Goal: Feedback & Contribution: Leave review/rating

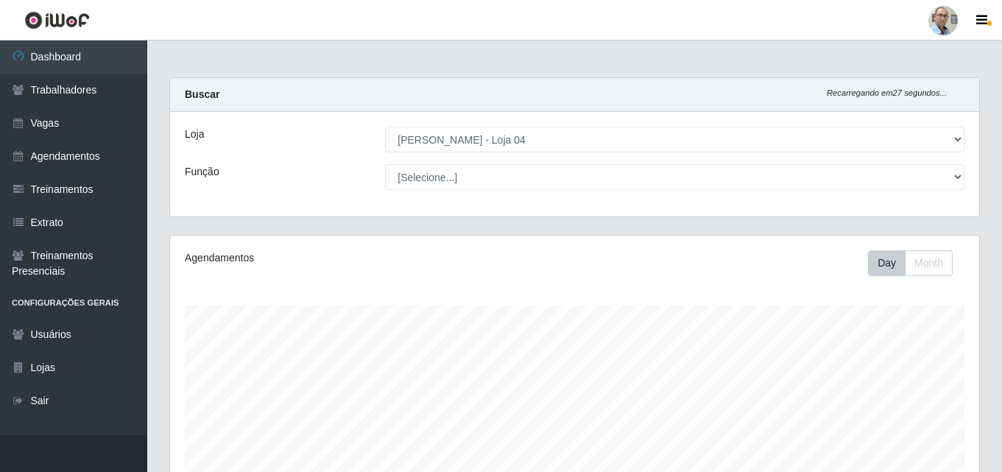
select select "251"
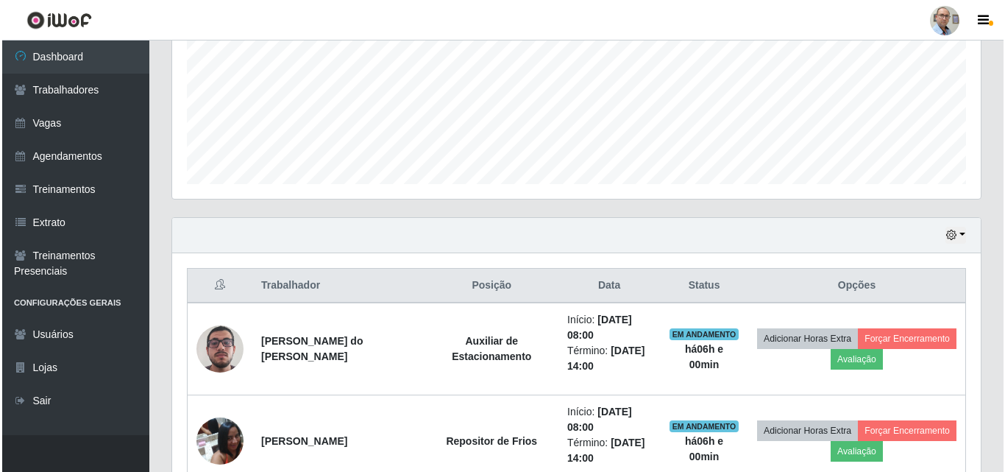
scroll to position [368, 0]
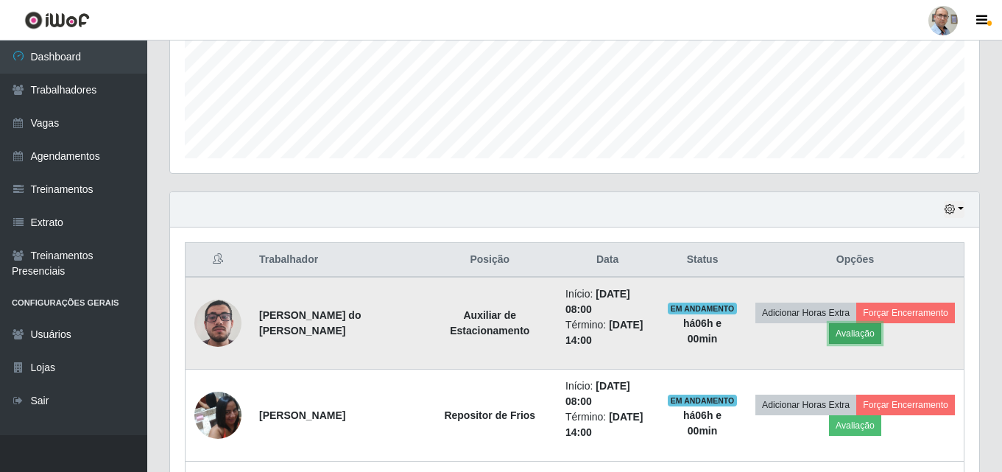
click at [881, 332] on button "Avaliação" at bounding box center [855, 333] width 52 height 21
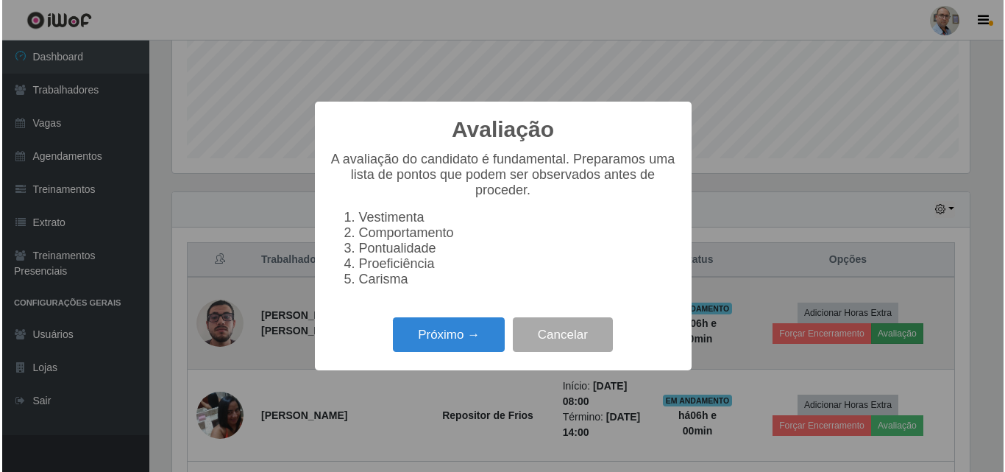
scroll to position [305, 802]
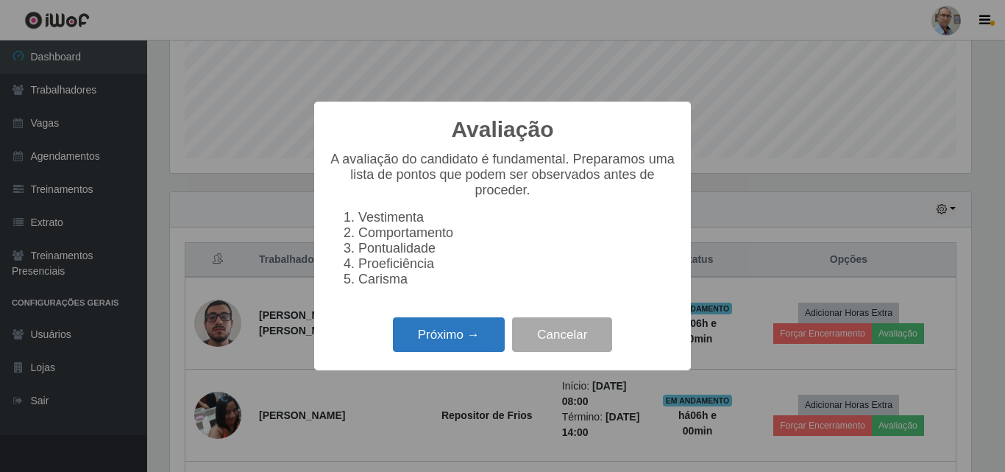
click at [488, 347] on button "Próximo →" at bounding box center [449, 334] width 112 height 35
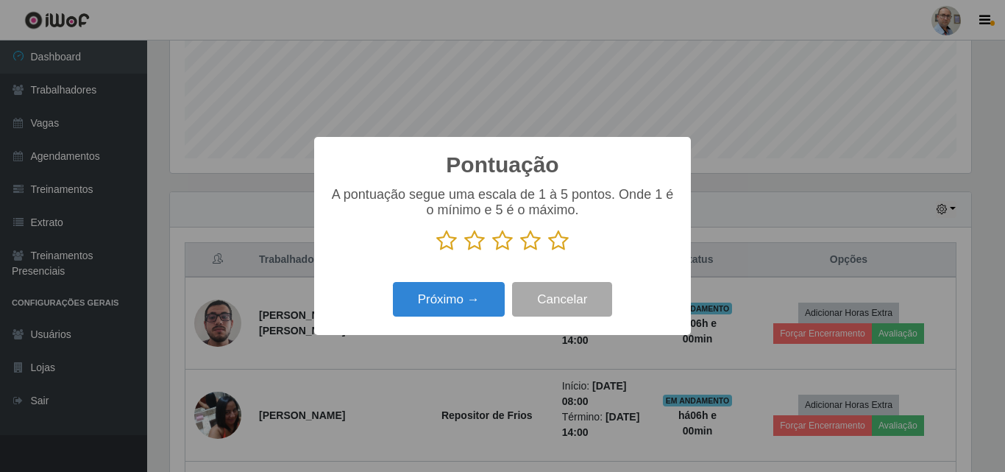
click at [555, 246] on icon at bounding box center [558, 241] width 21 height 22
click at [548, 252] on input "radio" at bounding box center [548, 252] width 0 height 0
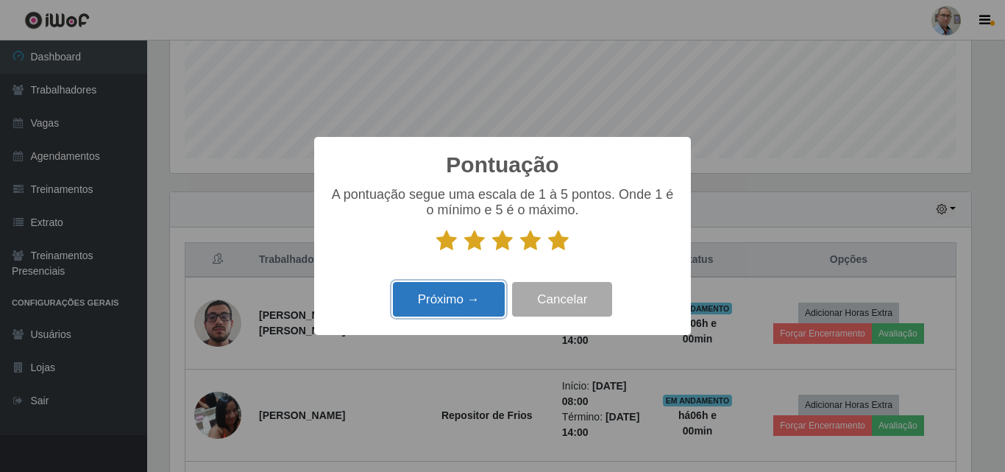
click at [468, 317] on button "Próximo →" at bounding box center [449, 299] width 112 height 35
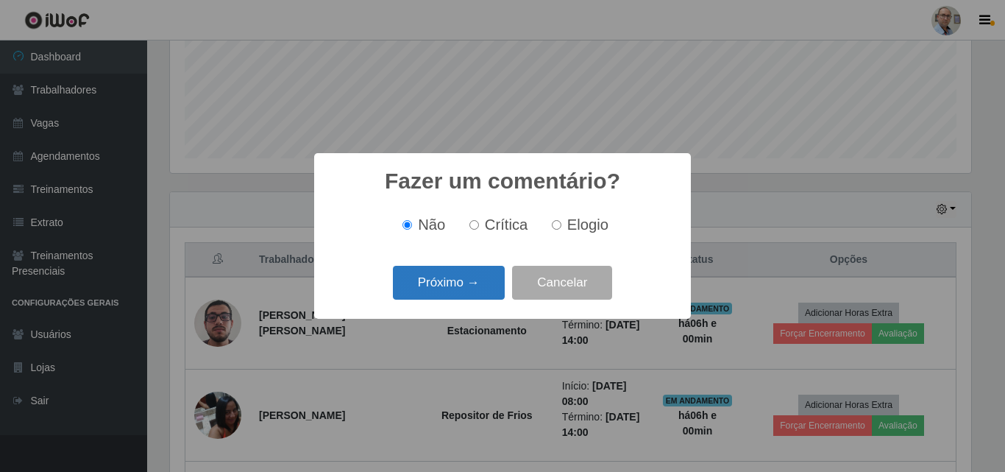
click at [473, 297] on button "Próximo →" at bounding box center [449, 283] width 112 height 35
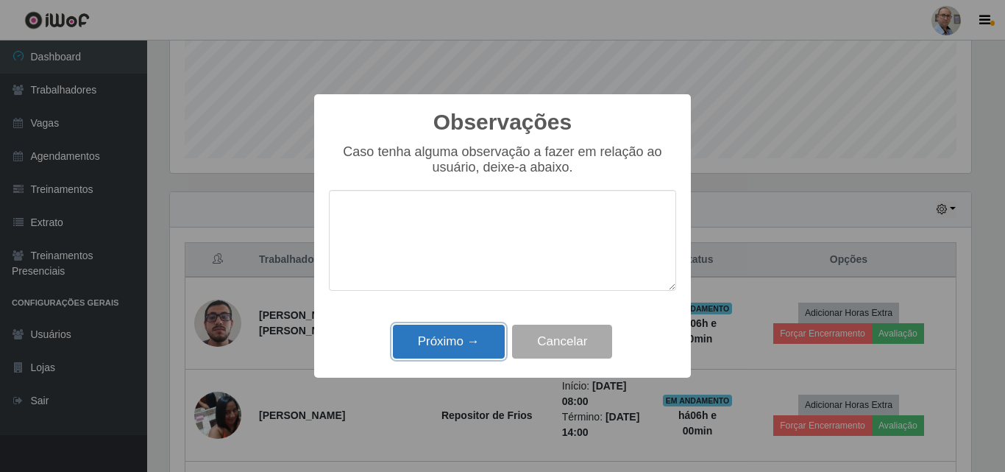
click at [450, 351] on button "Próximo →" at bounding box center [449, 342] width 112 height 35
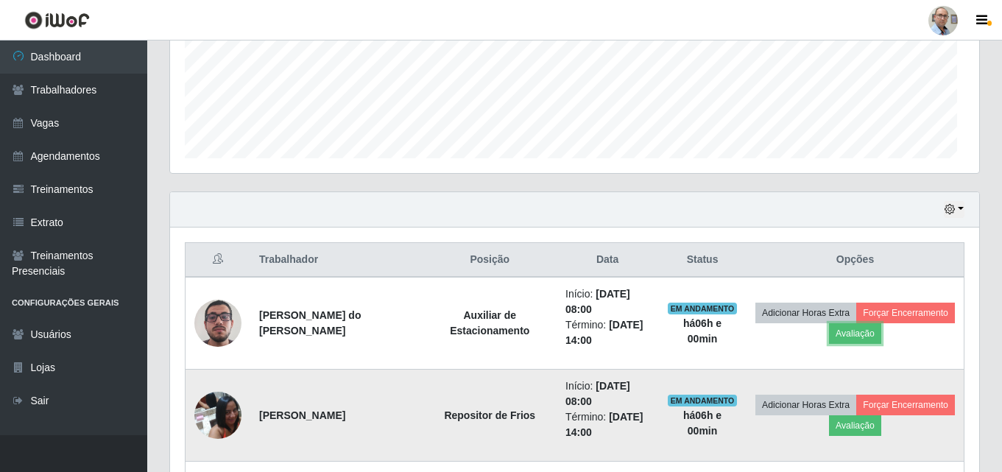
scroll to position [305, 809]
click at [881, 426] on button "Avaliação" at bounding box center [855, 425] width 52 height 21
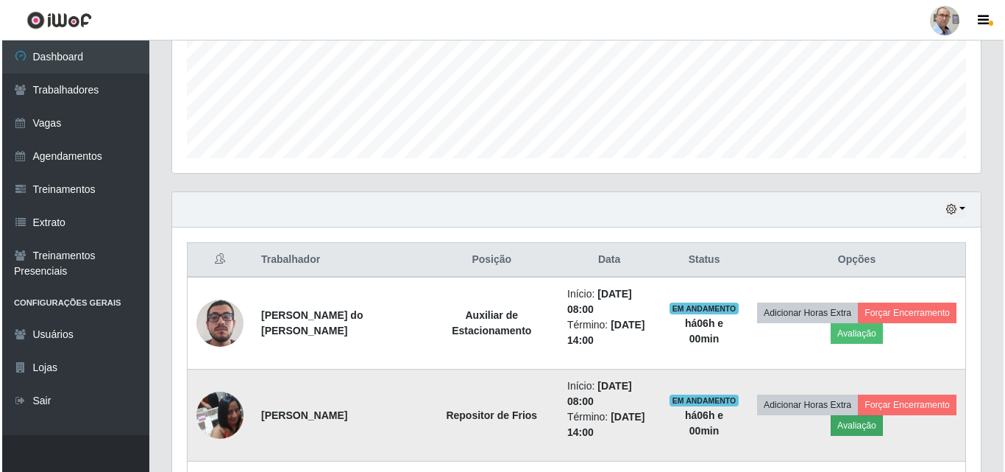
scroll to position [305, 802]
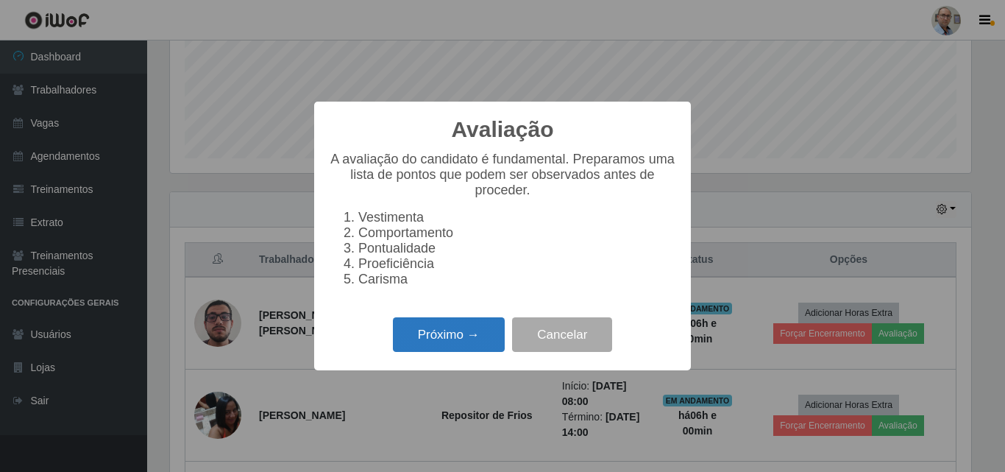
click at [417, 333] on button "Próximo →" at bounding box center [449, 334] width 112 height 35
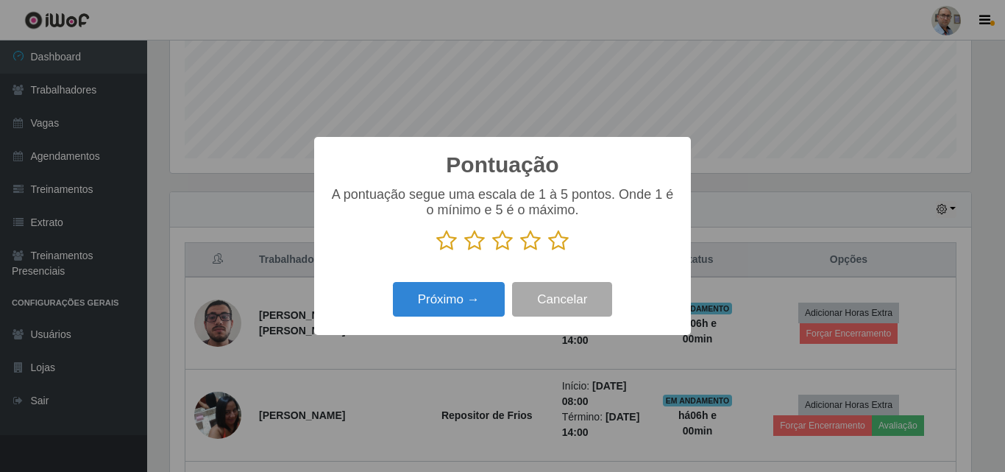
click at [551, 251] on icon at bounding box center [558, 241] width 21 height 22
click at [548, 252] on input "radio" at bounding box center [548, 252] width 0 height 0
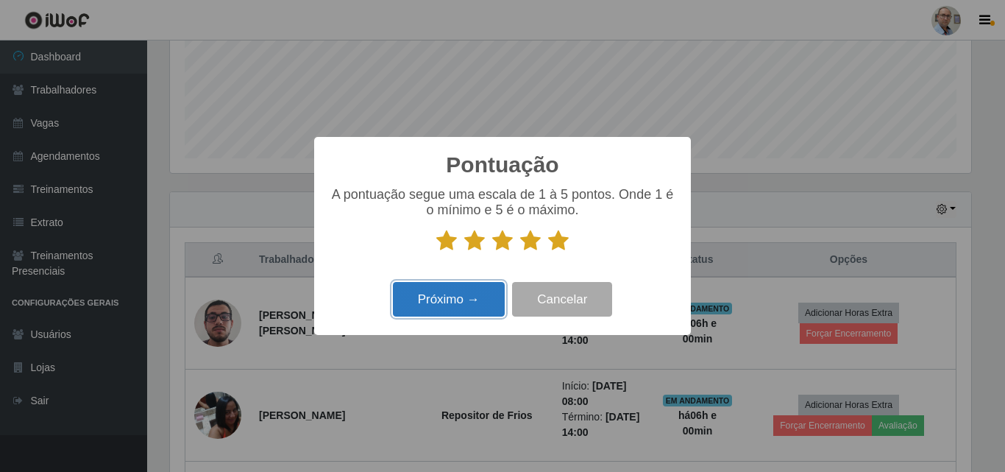
click at [480, 286] on button "Próximo →" at bounding box center [449, 299] width 112 height 35
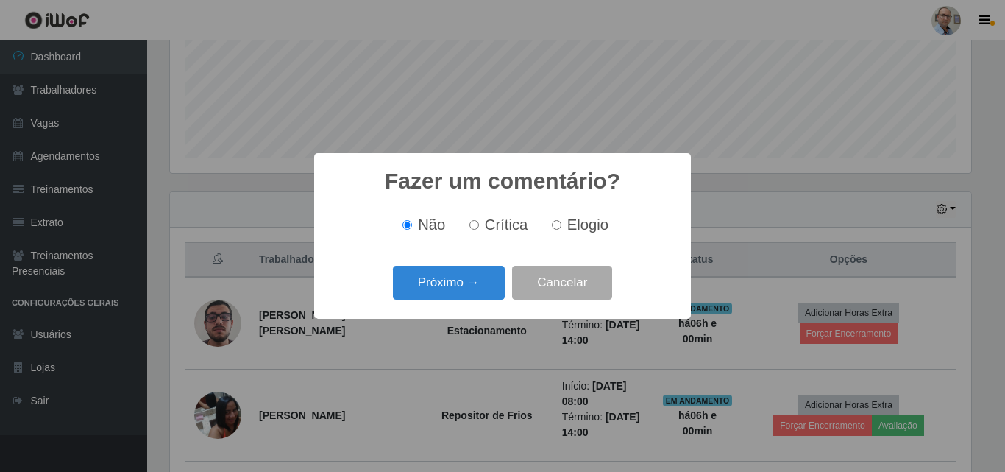
click at [475, 295] on button "Próximo →" at bounding box center [449, 283] width 112 height 35
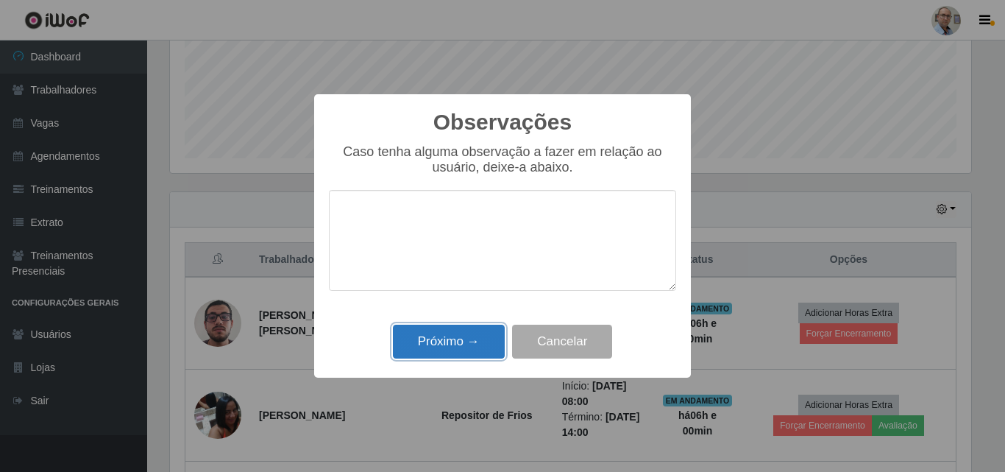
click at [467, 329] on button "Próximo →" at bounding box center [449, 342] width 112 height 35
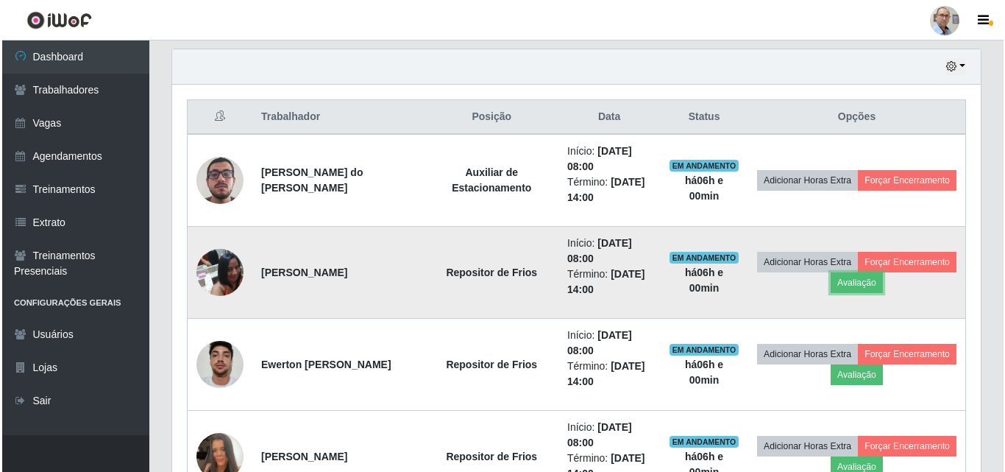
scroll to position [515, 0]
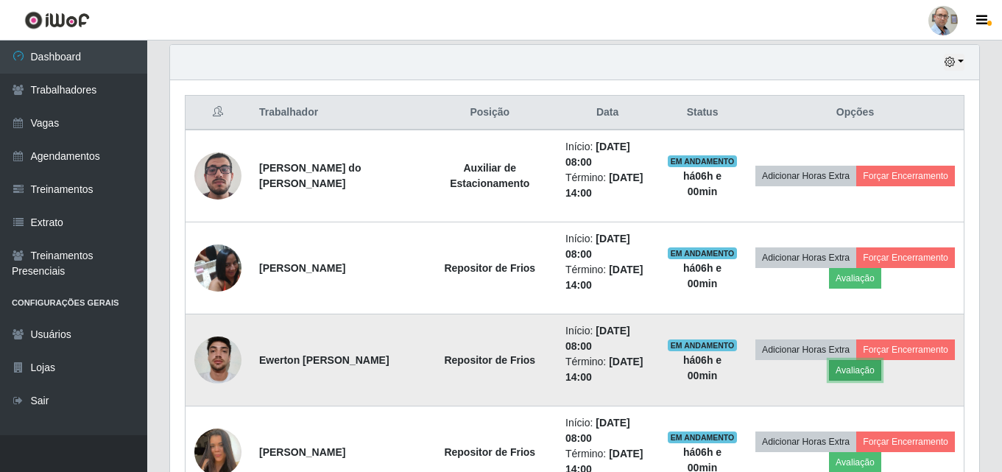
click at [881, 366] on button "Avaliação" at bounding box center [855, 370] width 52 height 21
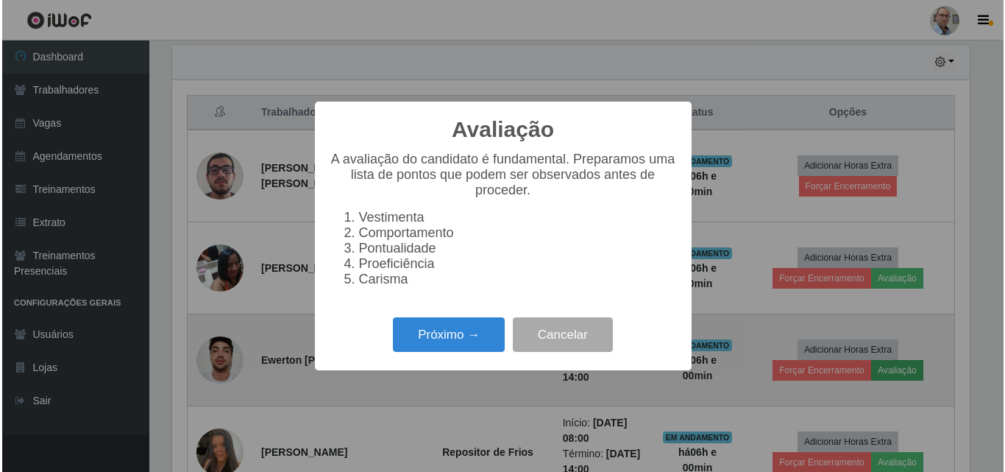
scroll to position [305, 802]
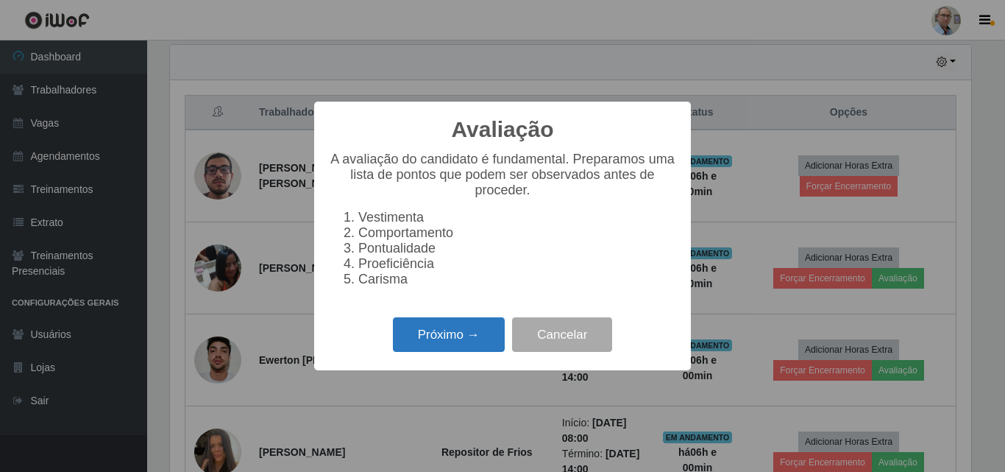
click at [437, 345] on button "Próximo →" at bounding box center [449, 334] width 112 height 35
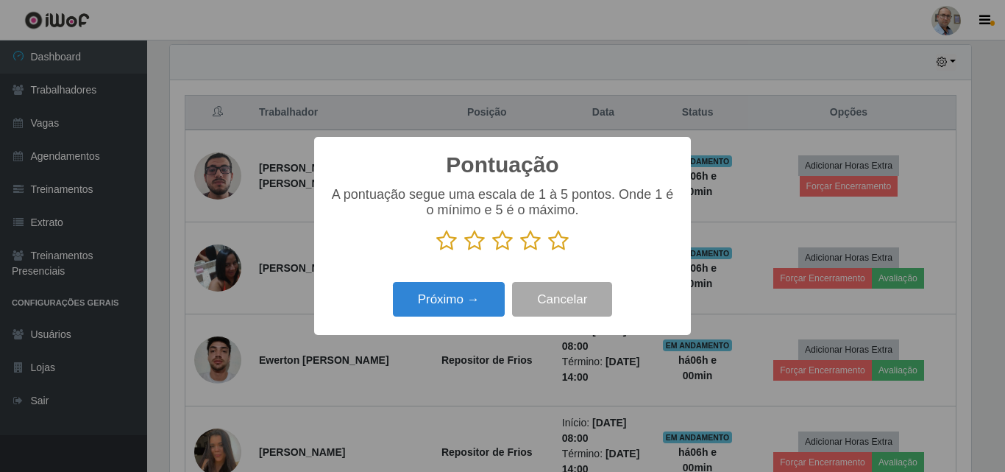
click at [568, 241] on icon at bounding box center [558, 241] width 21 height 22
click at [548, 252] on input "radio" at bounding box center [548, 252] width 0 height 0
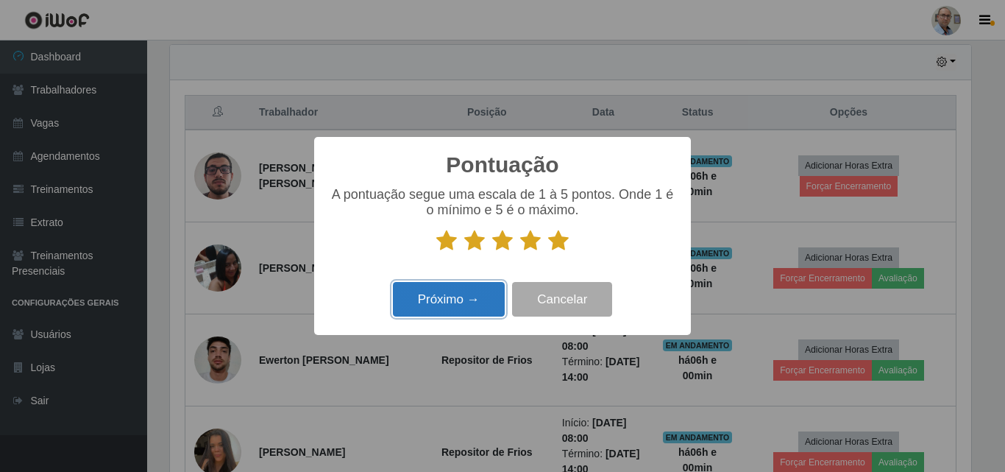
click at [481, 295] on button "Próximo →" at bounding box center [449, 299] width 112 height 35
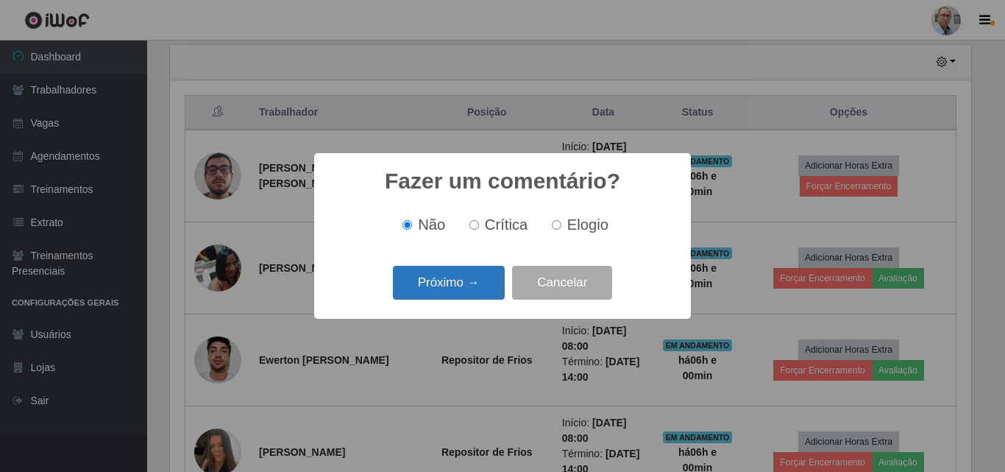
click at [479, 299] on button "Próximo →" at bounding box center [449, 283] width 112 height 35
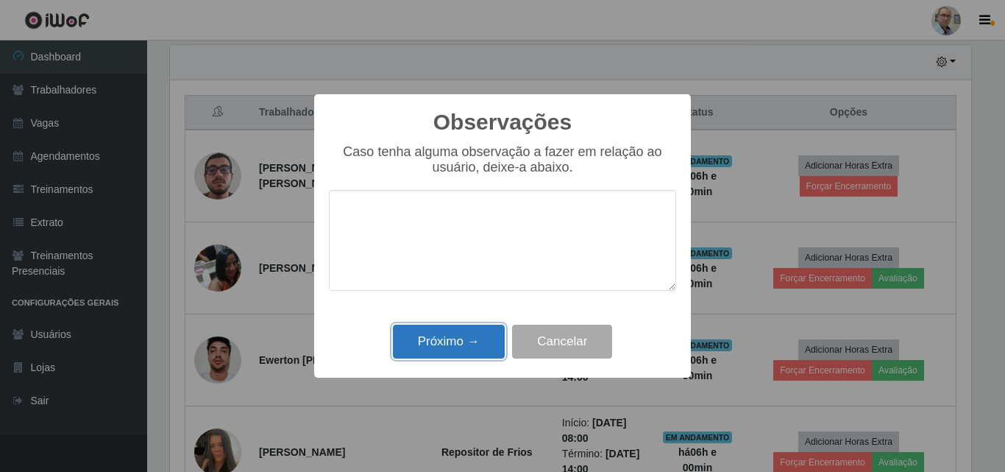
click at [473, 339] on button "Próximo →" at bounding box center [449, 342] width 112 height 35
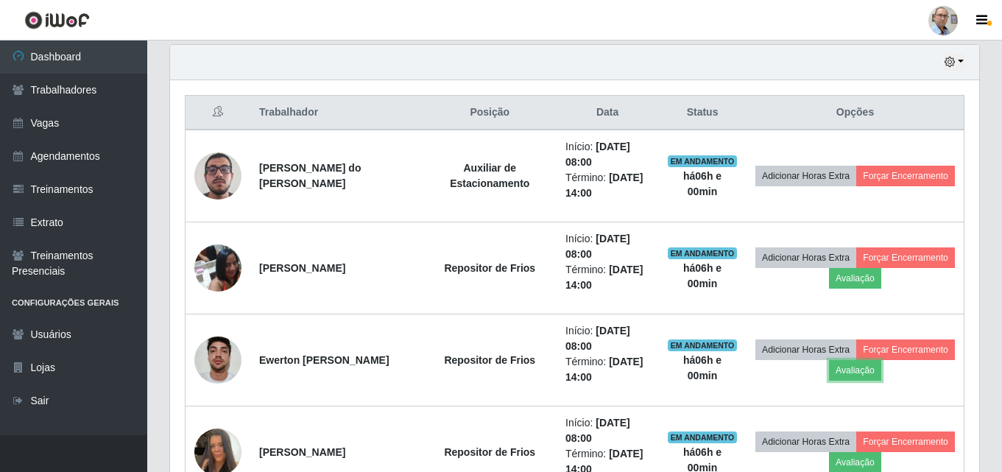
scroll to position [589, 0]
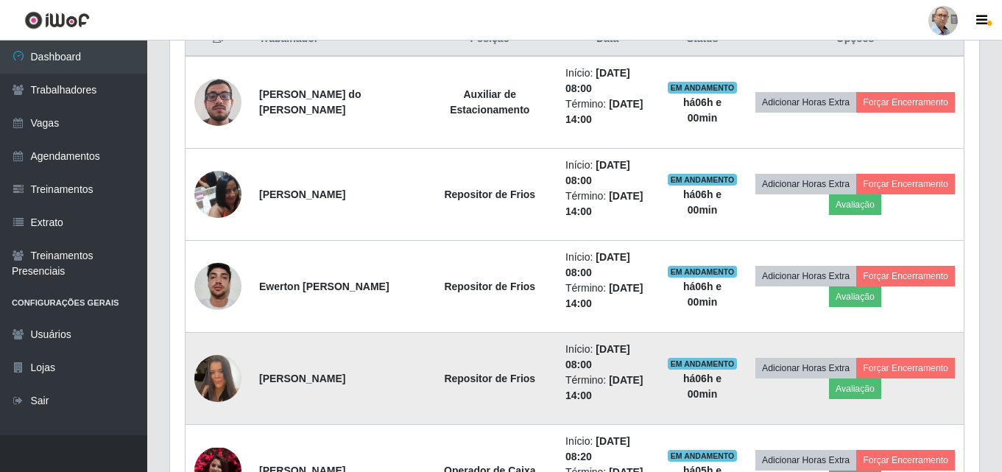
click at [230, 379] on img at bounding box center [217, 378] width 47 height 84
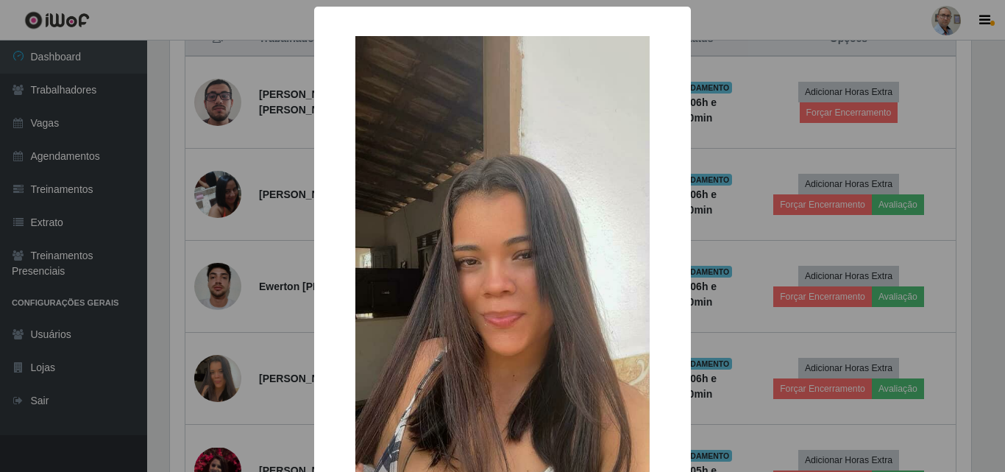
click at [231, 378] on div "× OK Cancel" at bounding box center [502, 236] width 1005 height 472
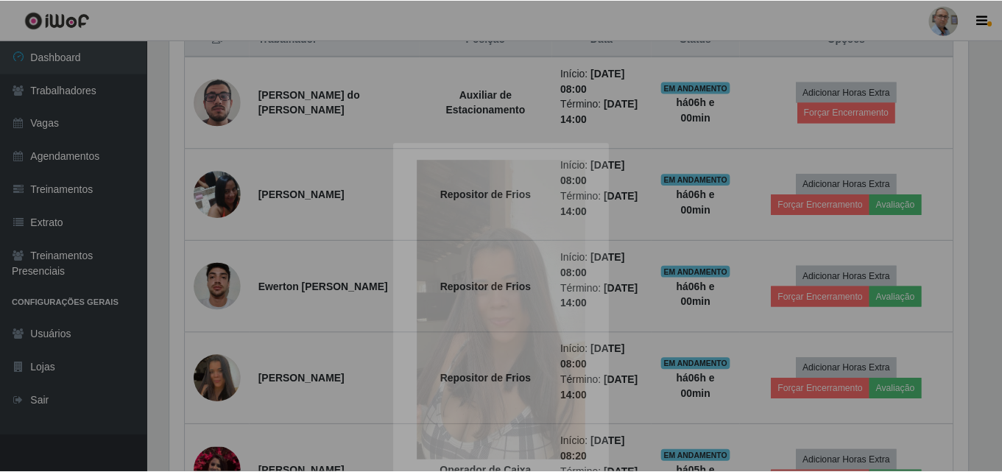
scroll to position [305, 809]
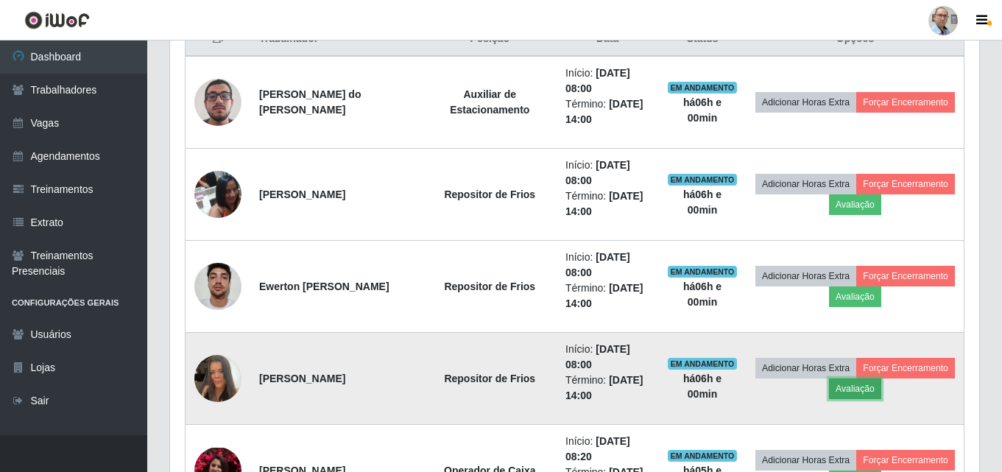
click at [881, 390] on button "Avaliação" at bounding box center [855, 388] width 52 height 21
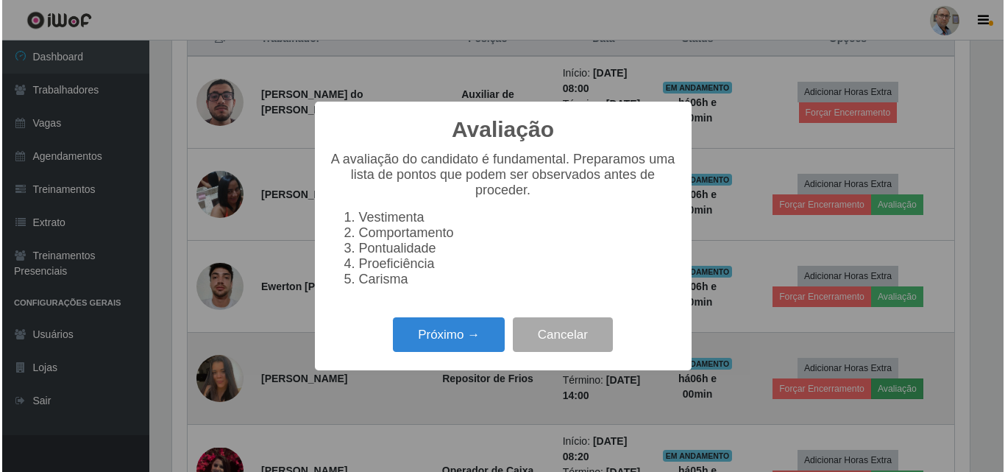
scroll to position [305, 802]
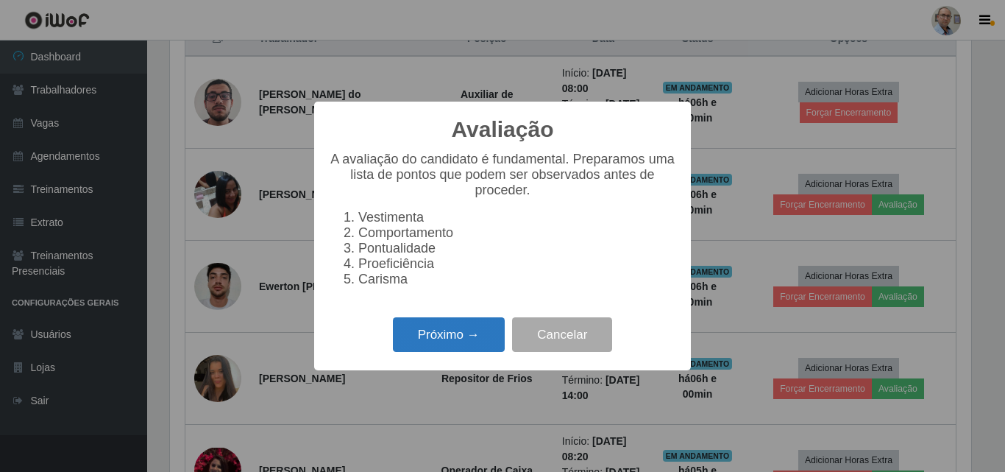
click at [467, 349] on button "Próximo →" at bounding box center [449, 334] width 112 height 35
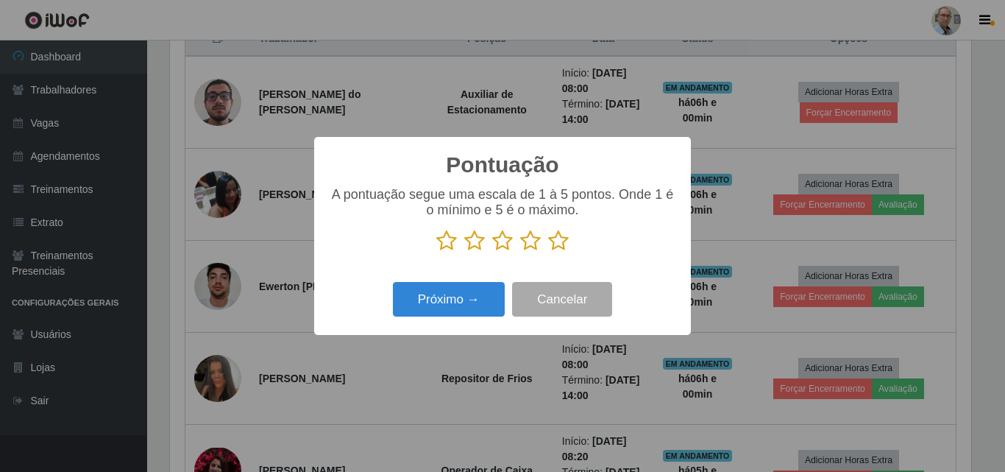
click at [559, 248] on icon at bounding box center [558, 241] width 21 height 22
click at [548, 252] on input "radio" at bounding box center [548, 252] width 0 height 0
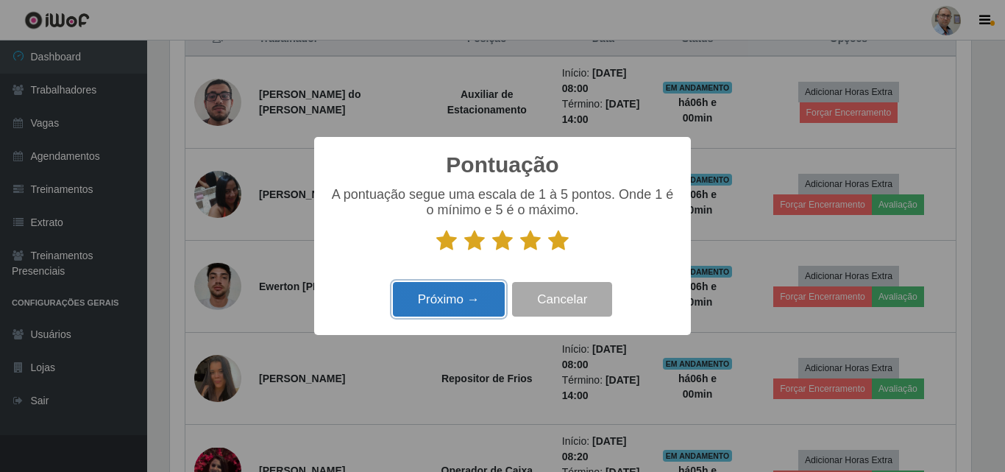
click at [452, 306] on button "Próximo →" at bounding box center [449, 299] width 112 height 35
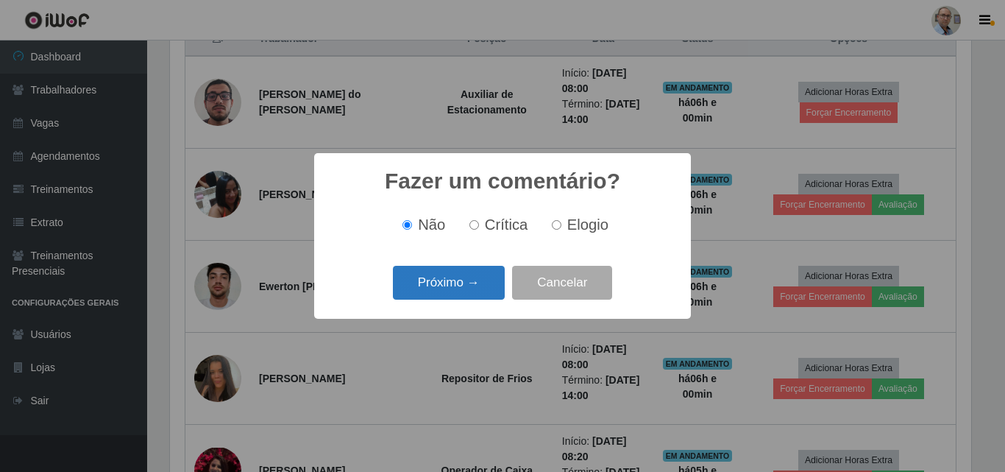
click at [452, 295] on button "Próximo →" at bounding box center [449, 283] width 112 height 35
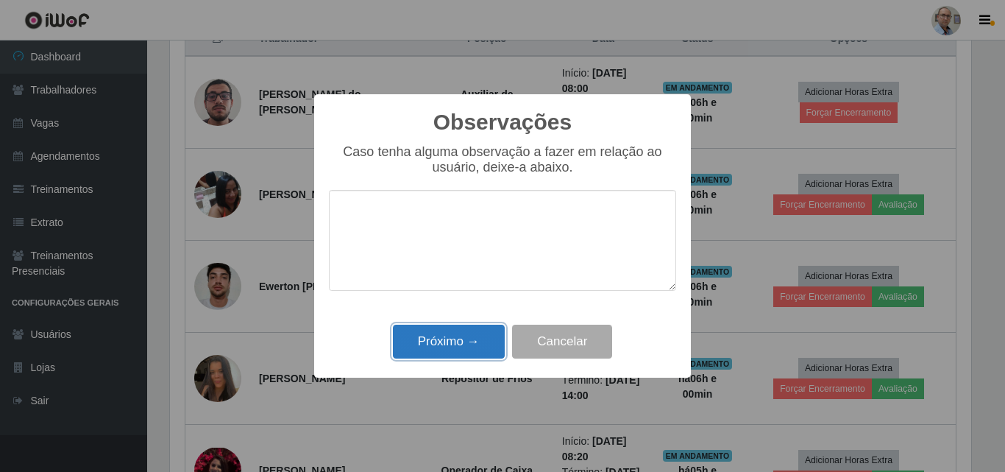
click at [438, 336] on button "Próximo →" at bounding box center [449, 342] width 112 height 35
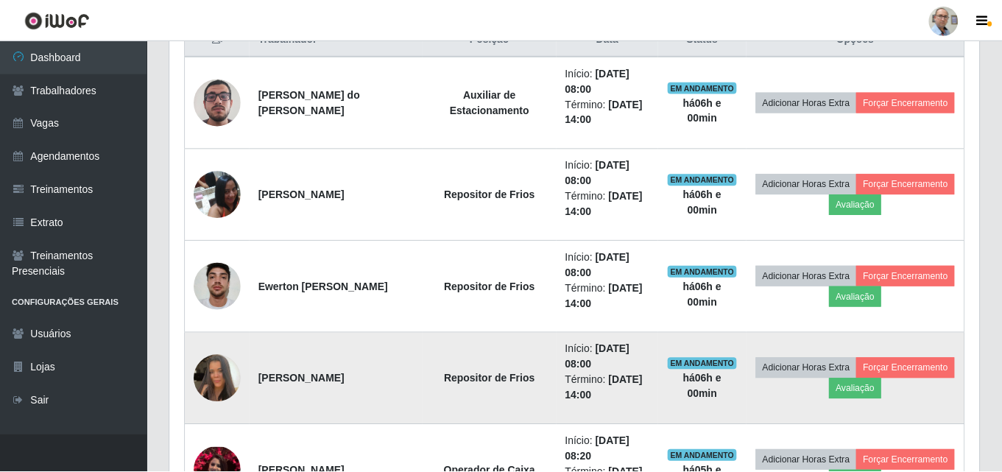
scroll to position [0, 0]
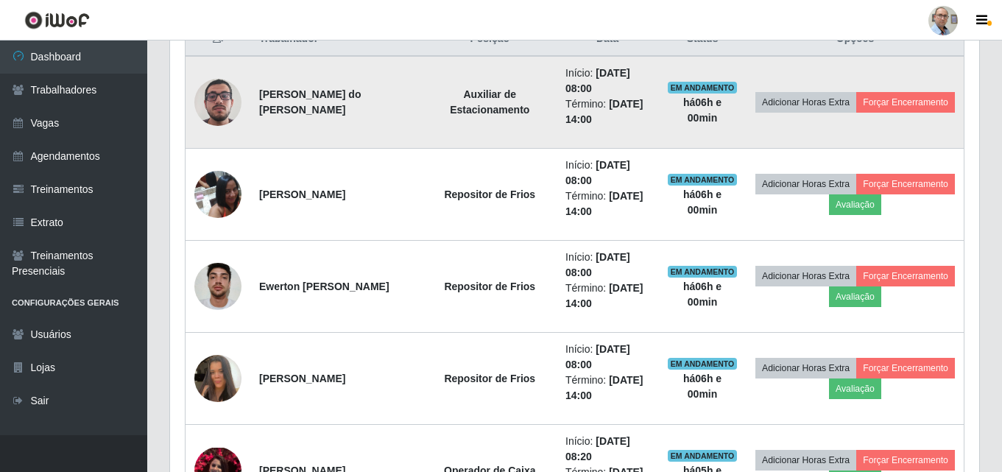
click at [842, 124] on td "Adicionar Horas Extra Forçar Encerramento" at bounding box center [855, 102] width 218 height 93
click at [856, 107] on button "Forçar Encerramento" at bounding box center [905, 102] width 99 height 21
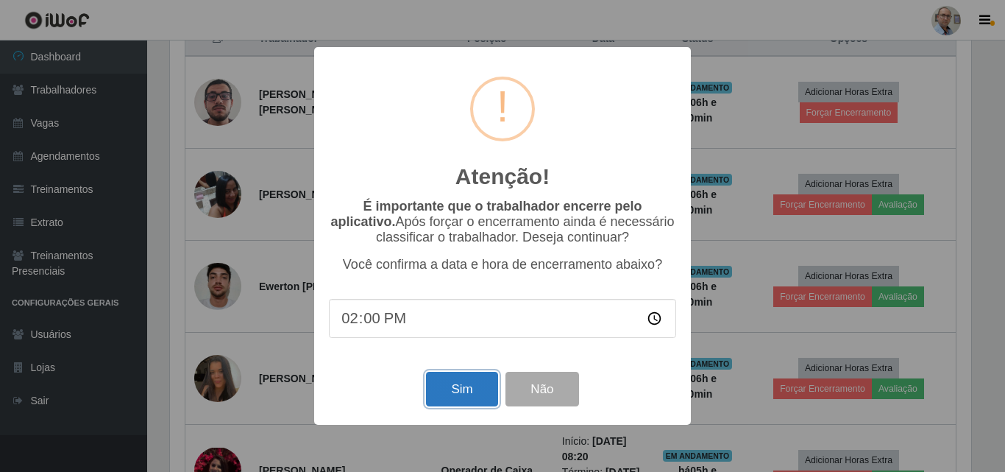
click at [471, 391] on button "Sim" at bounding box center [461, 389] width 71 height 35
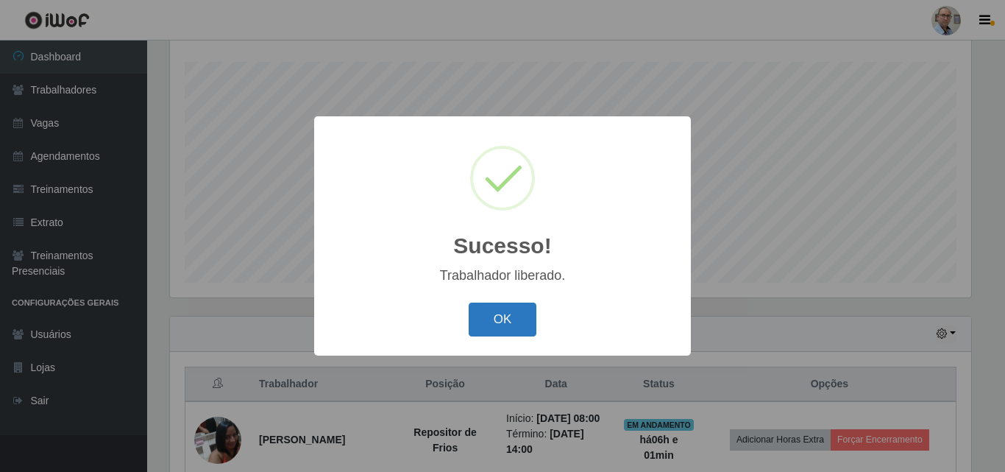
click at [509, 332] on button "OK" at bounding box center [503, 320] width 68 height 35
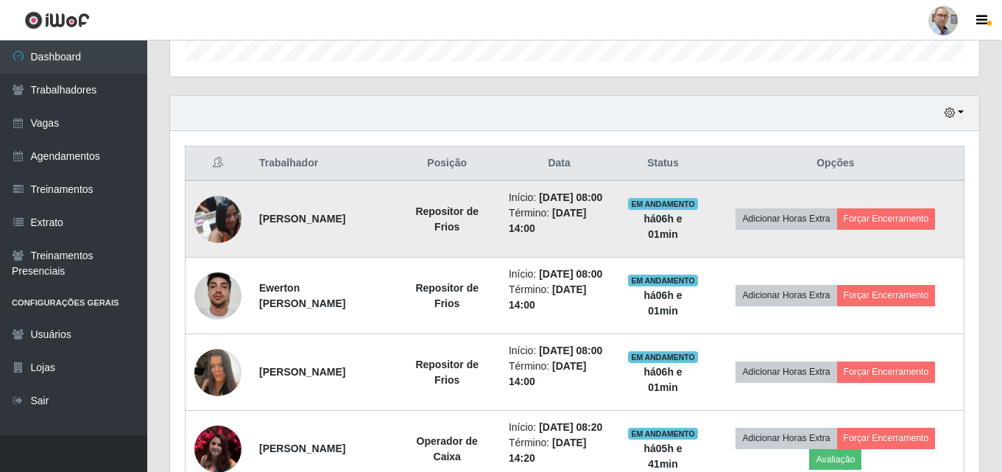
click at [929, 238] on td "Adicionar Horas Extra Forçar Encerramento" at bounding box center [835, 218] width 257 height 77
click at [903, 229] on button "Forçar Encerramento" at bounding box center [886, 218] width 99 height 21
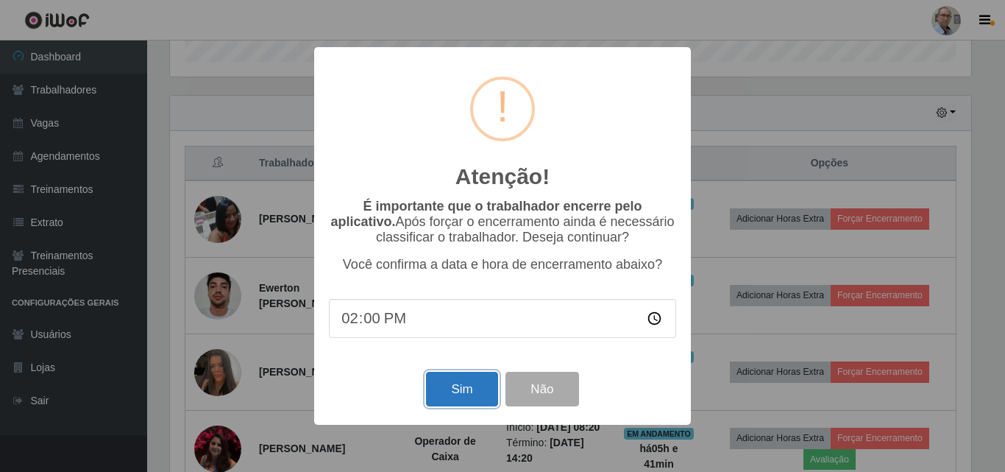
click at [490, 381] on button "Sim" at bounding box center [461, 389] width 71 height 35
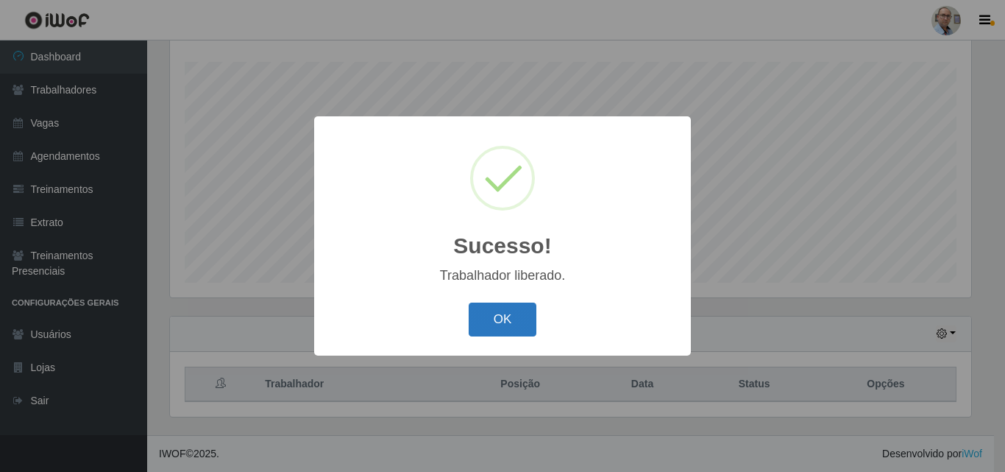
click at [524, 328] on button "OK" at bounding box center [503, 320] width 68 height 35
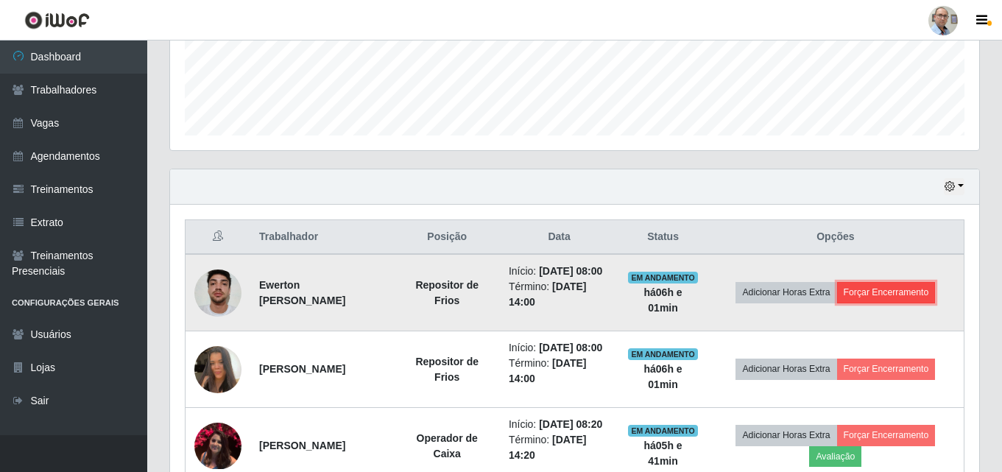
click at [894, 297] on button "Forçar Encerramento" at bounding box center [886, 292] width 99 height 21
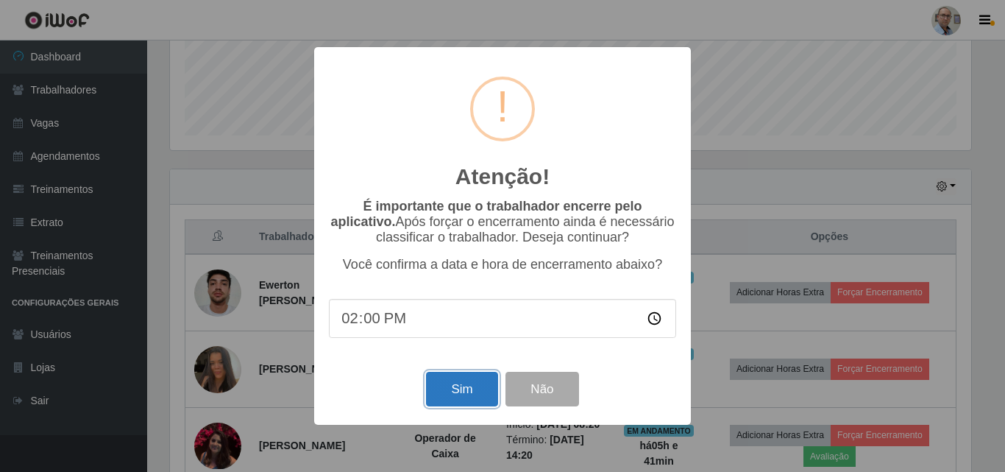
click at [479, 378] on button "Sim" at bounding box center [461, 389] width 71 height 35
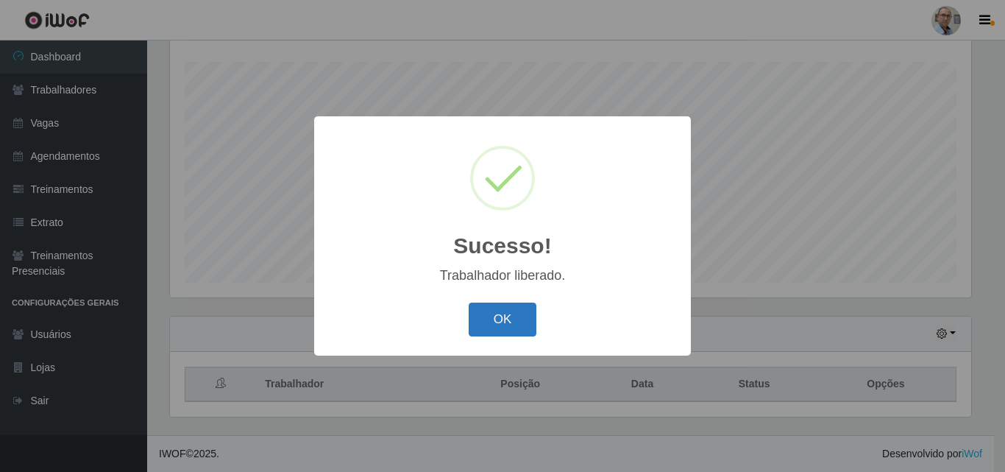
click at [515, 325] on button "OK" at bounding box center [503, 320] width 68 height 35
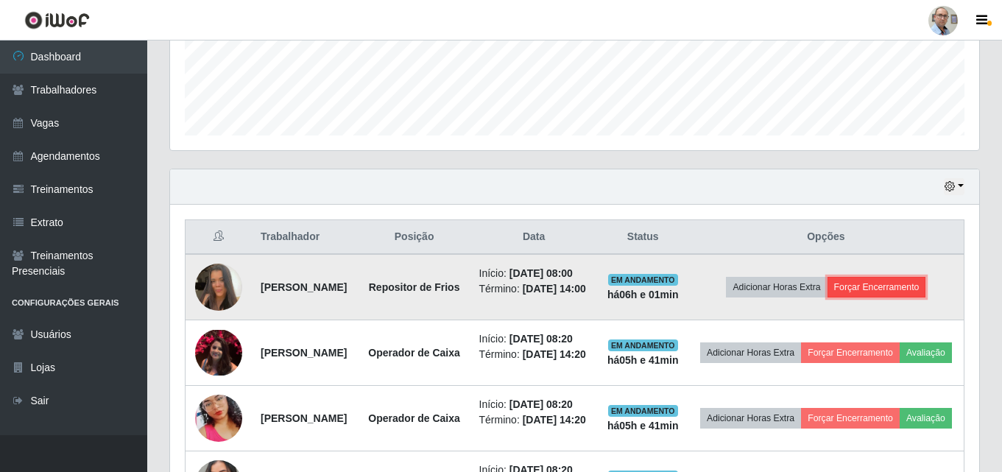
click at [889, 297] on button "Forçar Encerramento" at bounding box center [876, 287] width 99 height 21
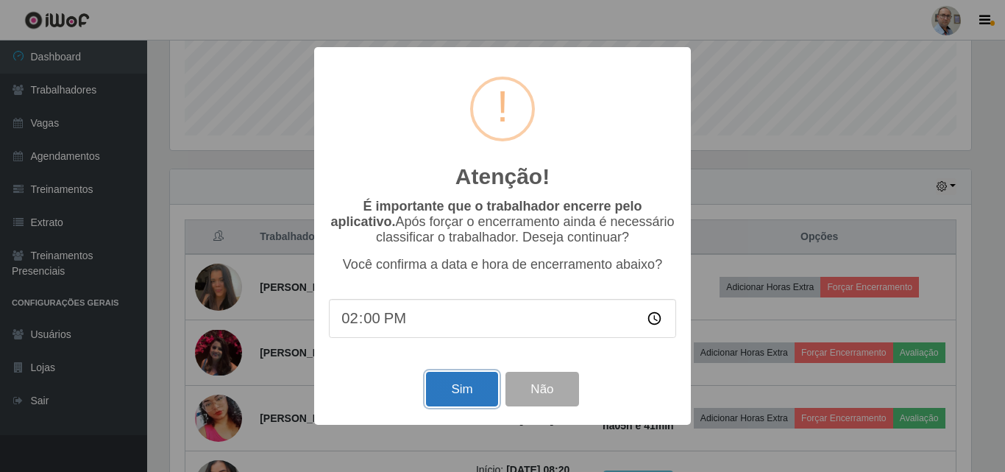
click at [462, 395] on button "Sim" at bounding box center [461, 389] width 71 height 35
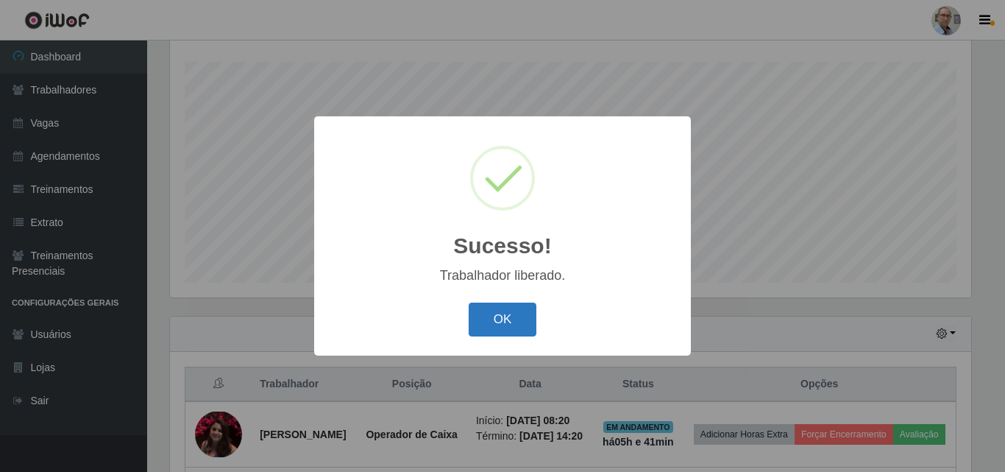
click at [506, 325] on button "OK" at bounding box center [503, 320] width 68 height 35
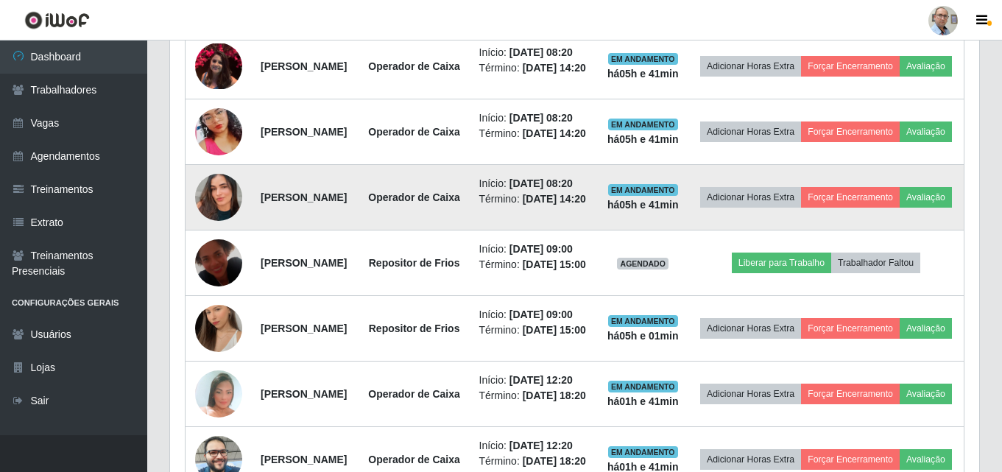
click at [219, 239] on img at bounding box center [218, 197] width 47 height 84
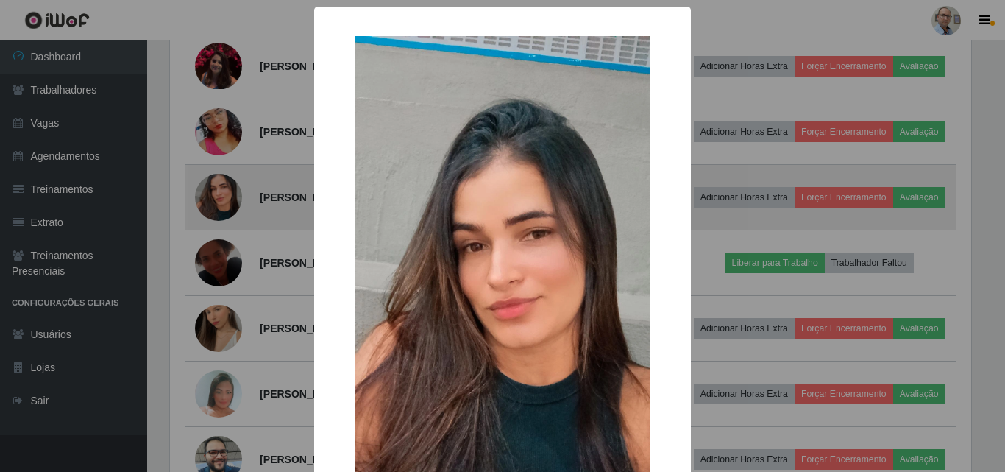
click at [219, 261] on div "× OK Cancel" at bounding box center [502, 236] width 1005 height 472
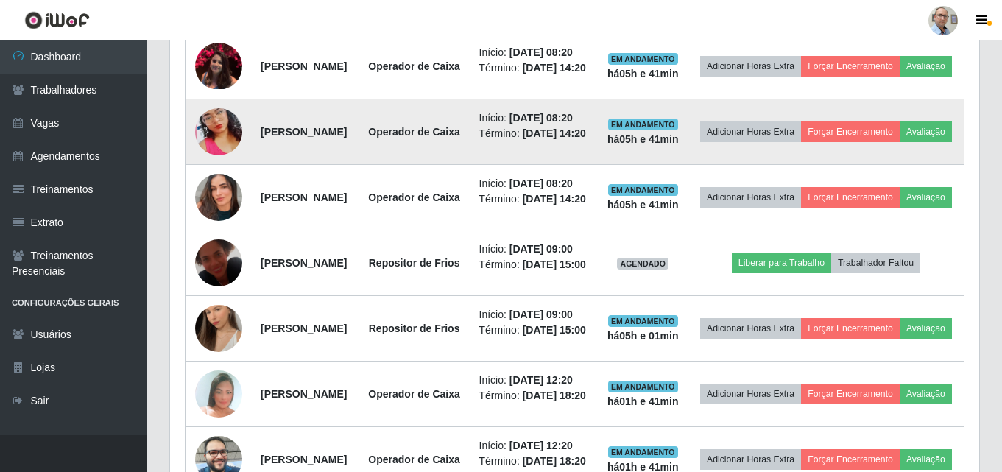
click at [224, 174] on img at bounding box center [218, 132] width 47 height 84
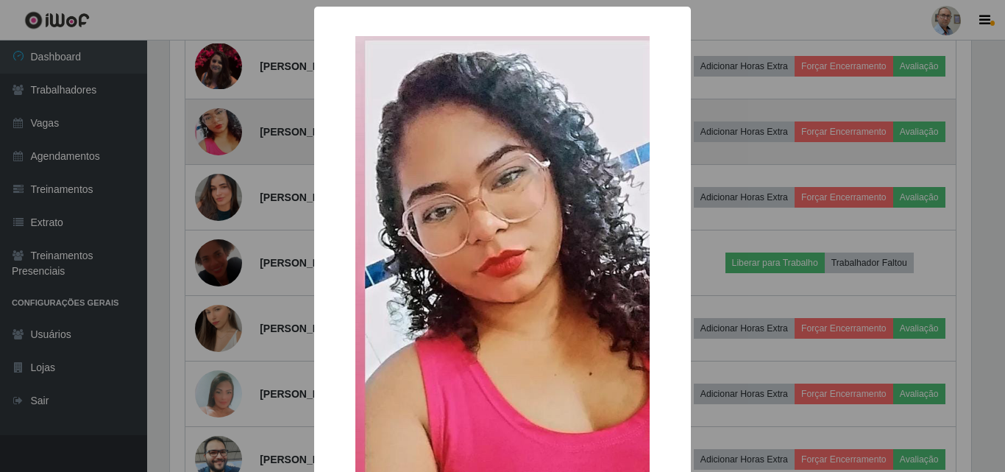
click at [224, 178] on div "× OK Cancel" at bounding box center [502, 236] width 1005 height 472
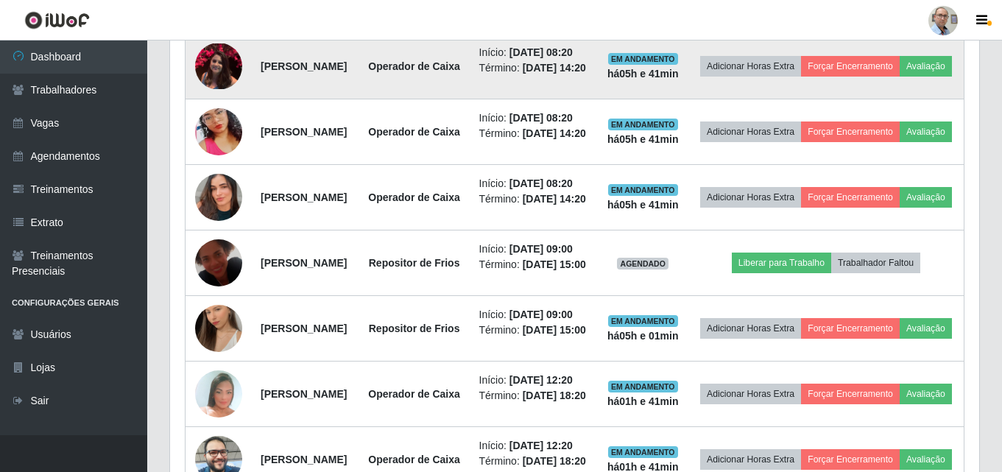
click at [219, 89] on img at bounding box center [218, 66] width 47 height 46
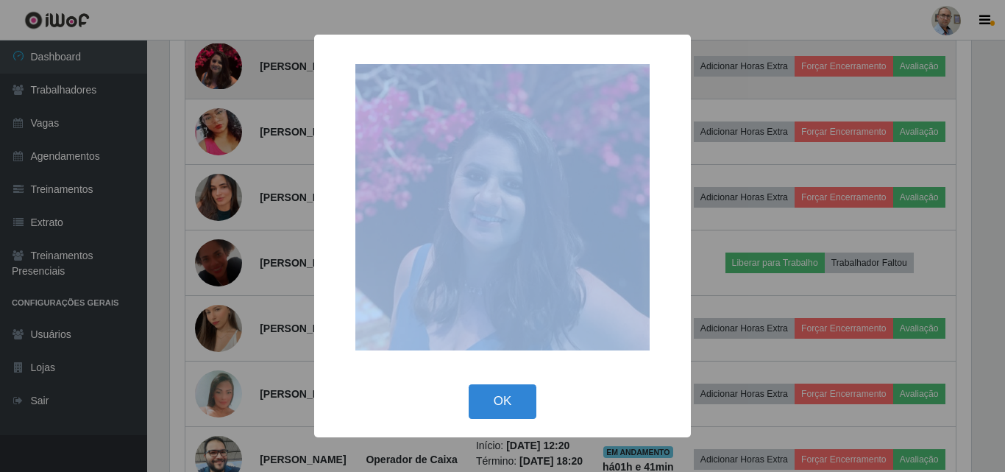
click at [219, 91] on div "× OK Cancel" at bounding box center [502, 236] width 1005 height 472
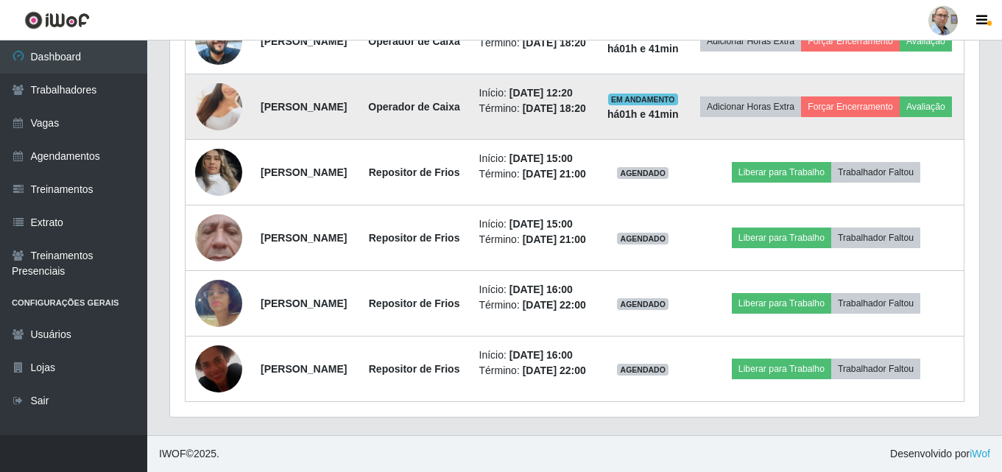
click at [229, 149] on img at bounding box center [218, 107] width 47 height 84
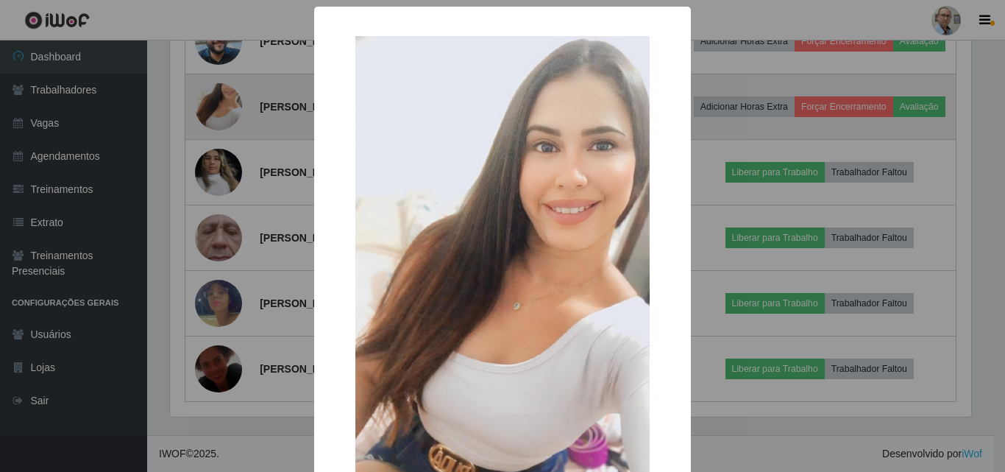
click at [229, 299] on div "× OK Cancel" at bounding box center [502, 236] width 1005 height 472
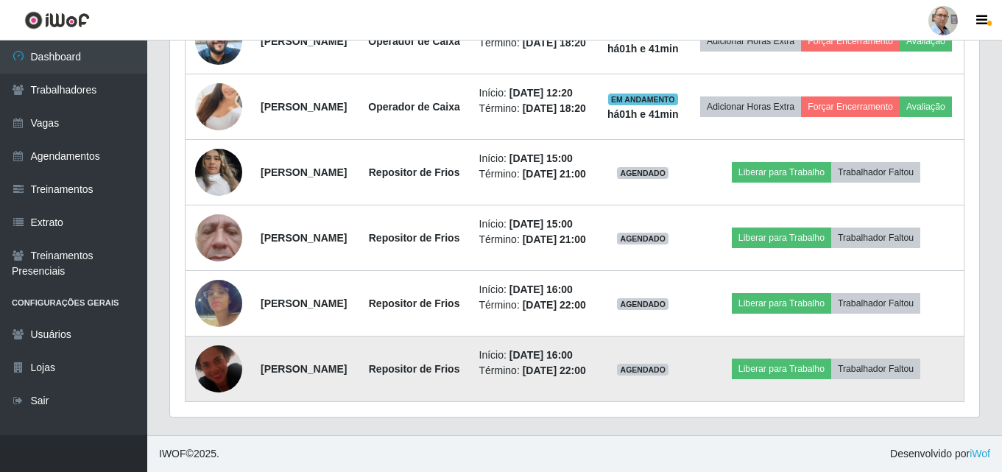
click at [222, 354] on img at bounding box center [218, 369] width 47 height 84
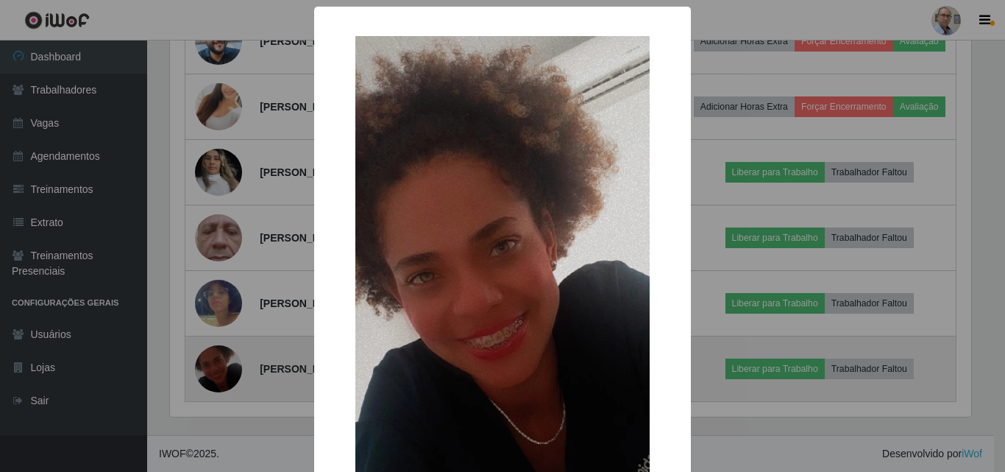
click at [222, 354] on div "× OK Cancel" at bounding box center [502, 236] width 1005 height 472
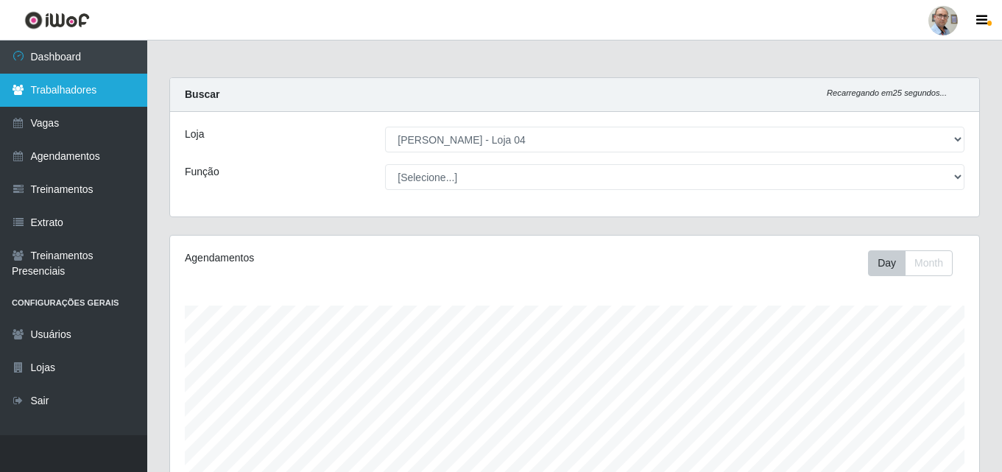
click at [85, 90] on link "Trabalhadores" at bounding box center [73, 90] width 147 height 33
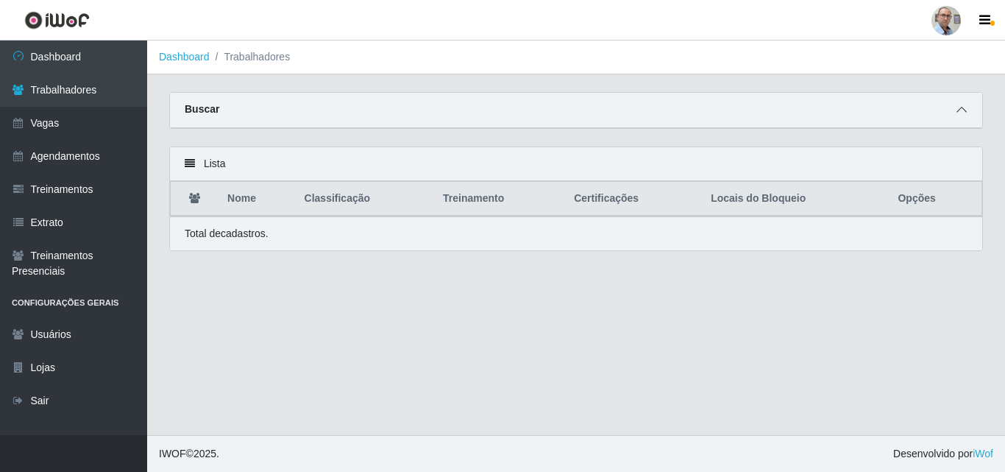
click at [960, 113] on icon at bounding box center [962, 110] width 10 height 10
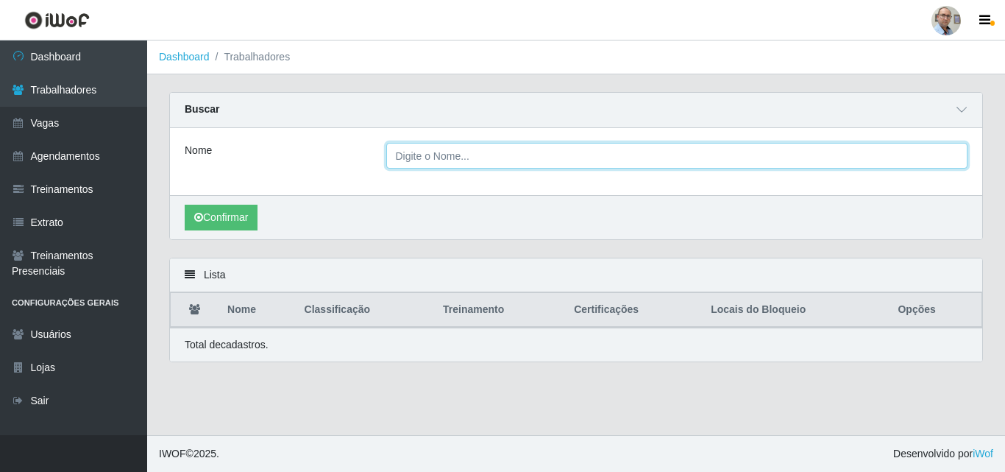
click at [559, 157] on input "Nome" at bounding box center [677, 156] width 582 height 26
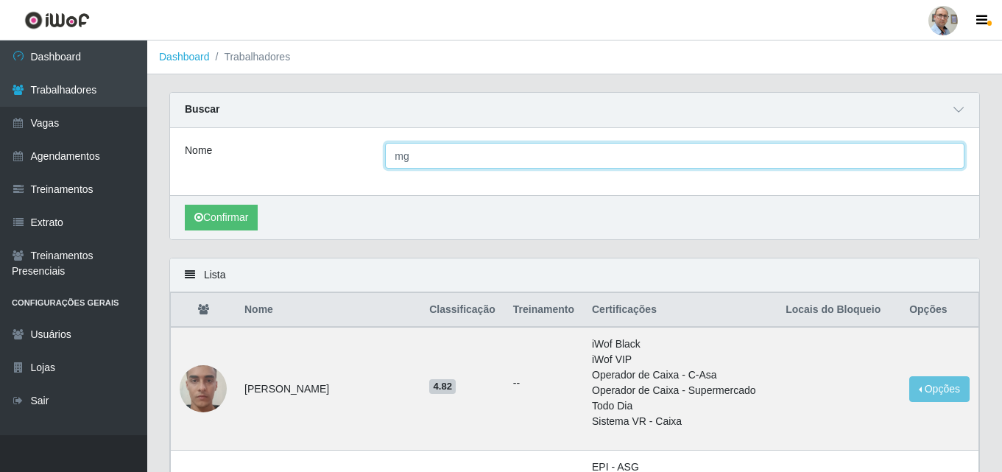
type input "m"
type input "[PERSON_NAME]"
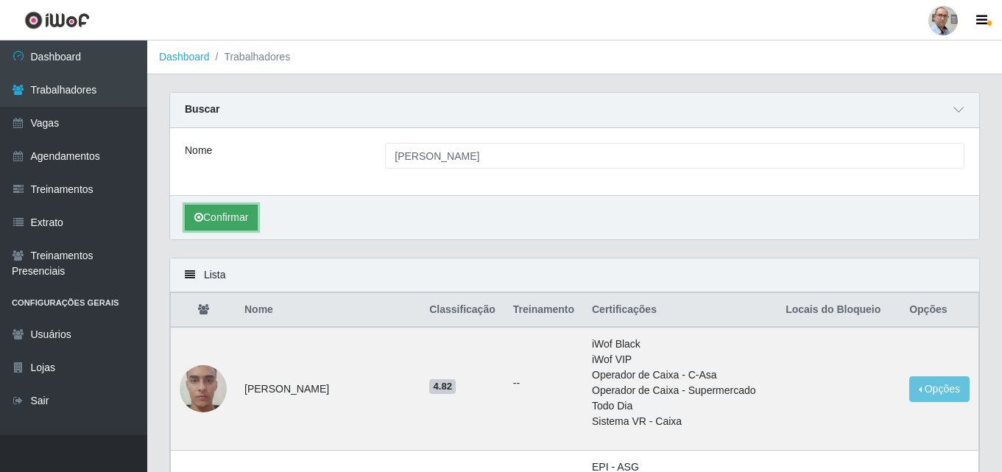
click at [249, 226] on button "Confirmar" at bounding box center [221, 218] width 73 height 26
